Goal: Find specific page/section: Find specific page/section

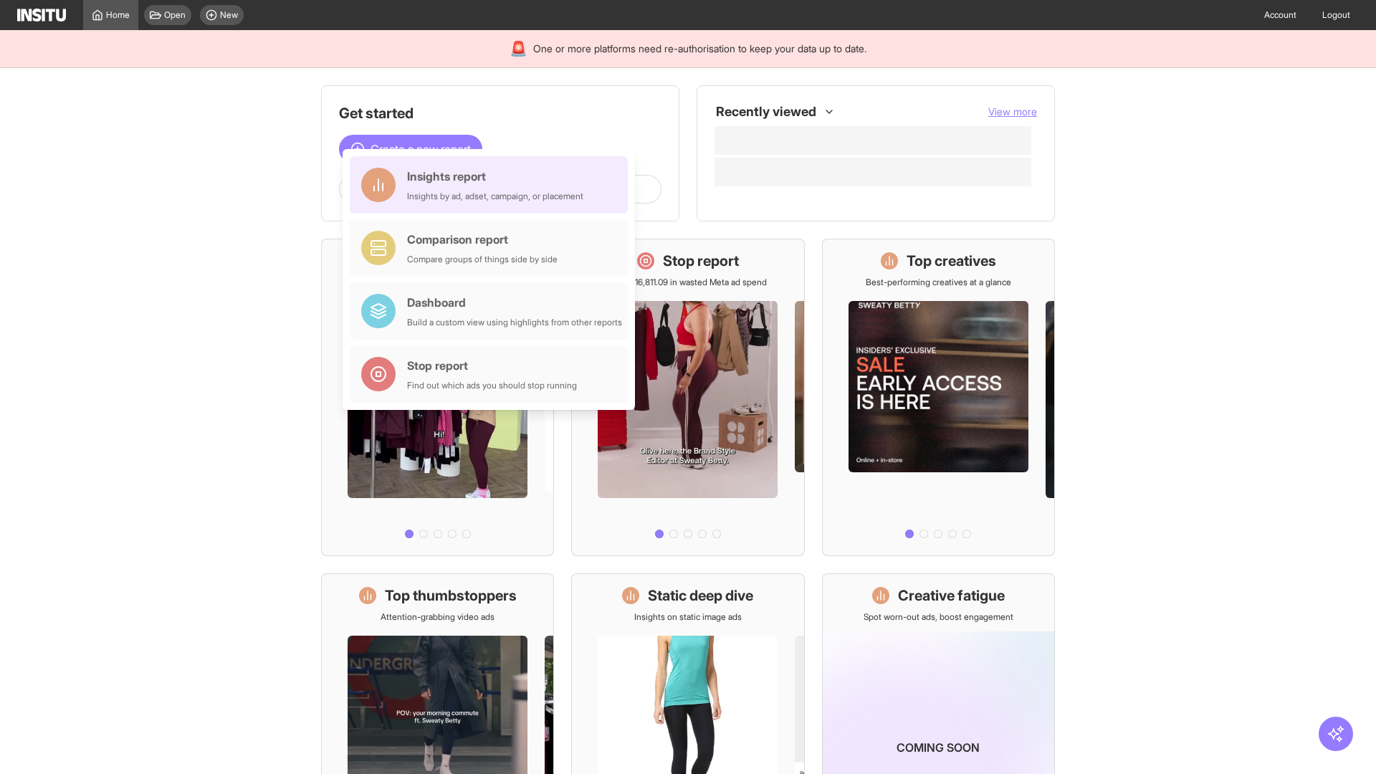
click at [492, 185] on div "Insights report Insights by ad, adset, campaign, or placement" at bounding box center [495, 185] width 176 height 34
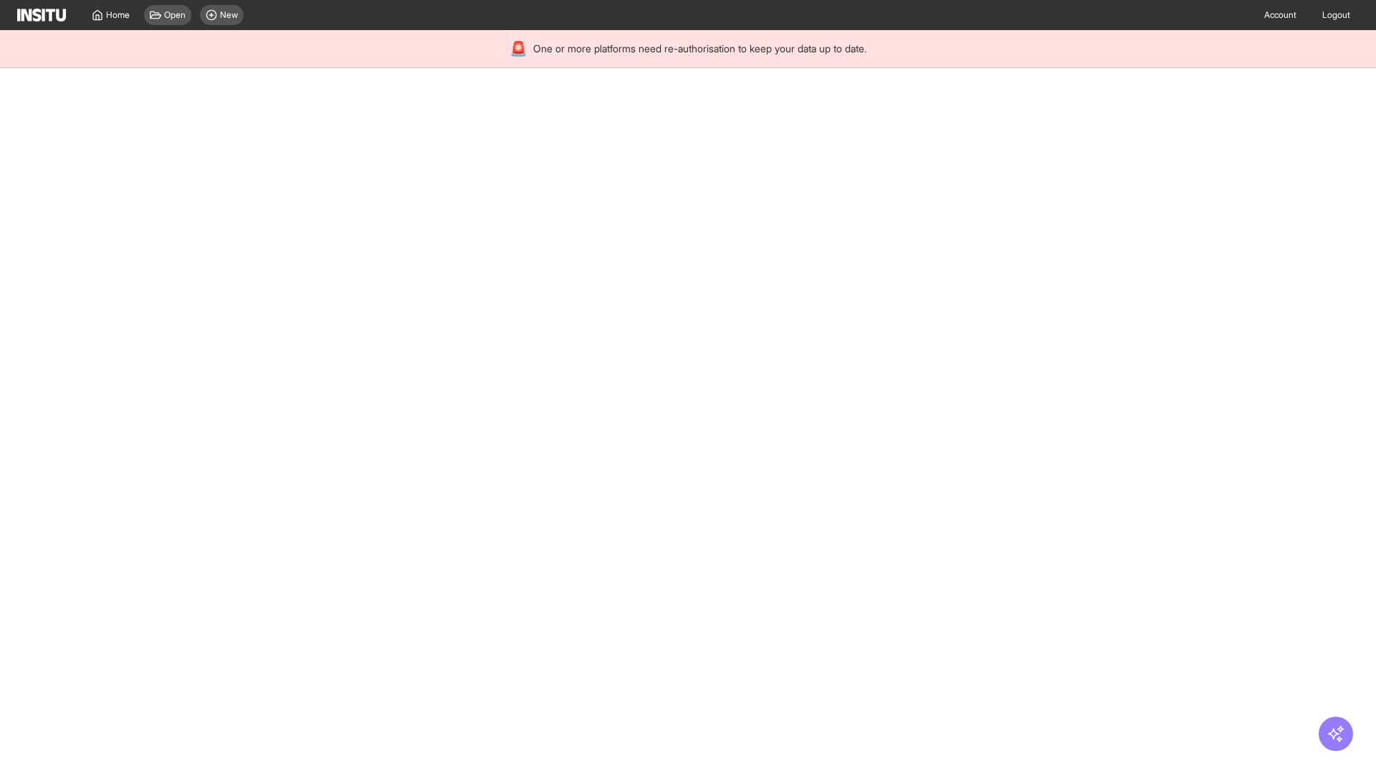
select select "**"
